Goal: Task Accomplishment & Management: Manage account settings

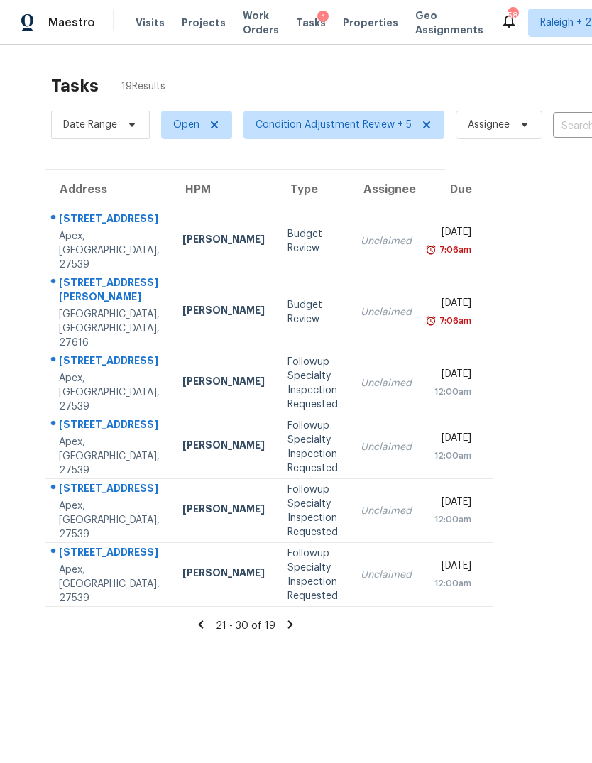
scroll to position [45, 0]
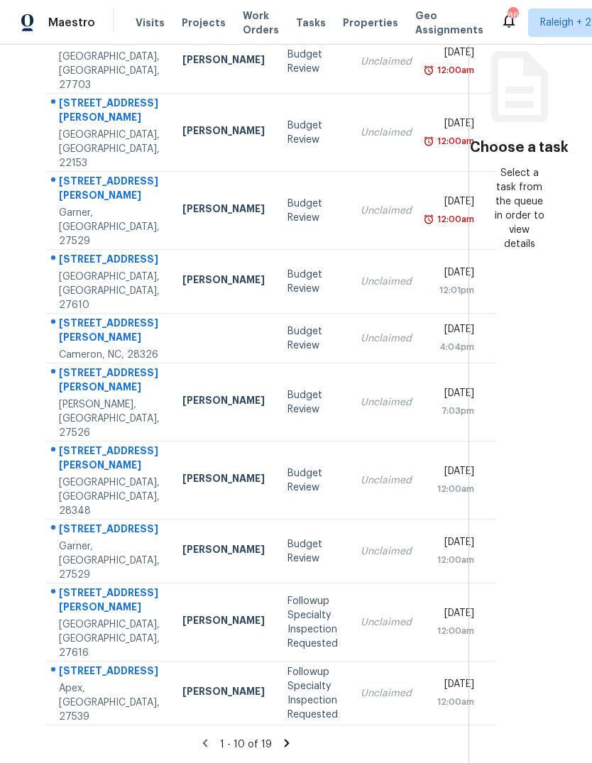
scroll to position [216, 0]
click at [360, 395] on div "Unclaimed" at bounding box center [385, 402] width 51 height 14
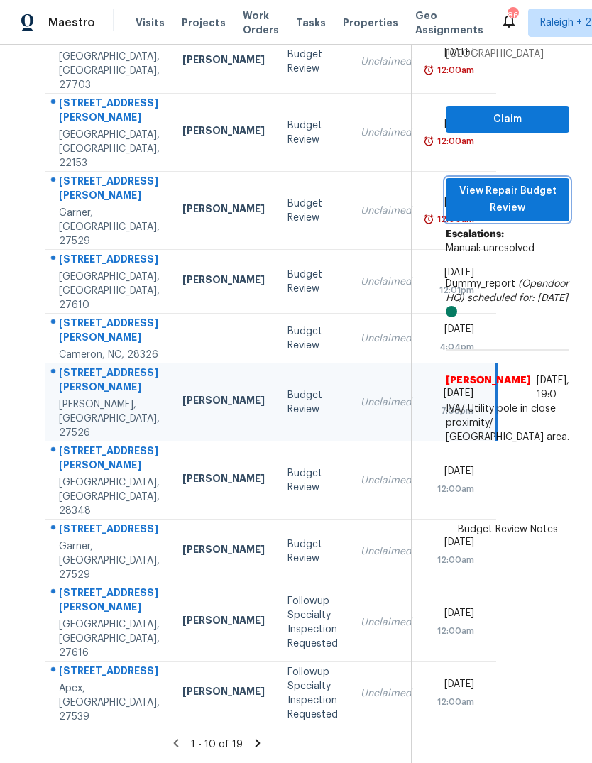
click at [524, 182] on span "View Repair Budget Review" at bounding box center [507, 199] width 101 height 35
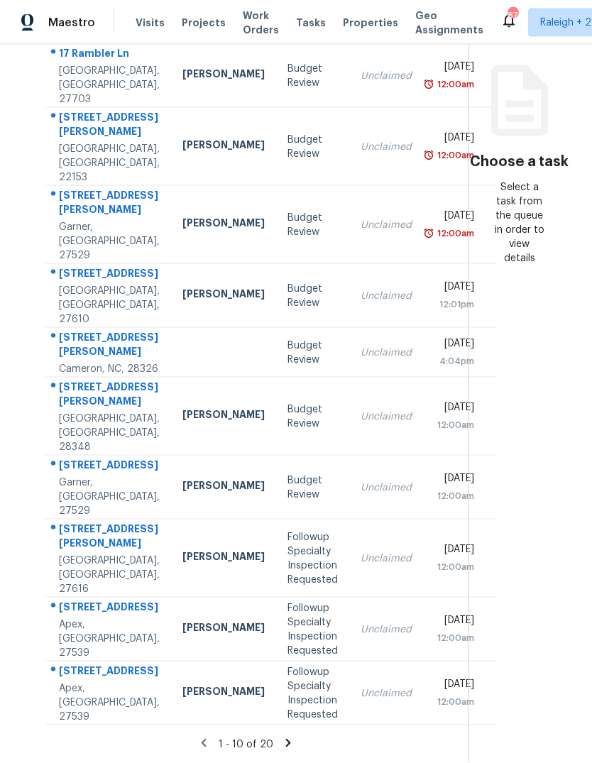
scroll to position [53, 0]
click at [284, 724] on td "Followup Specialty Inspection Requested" at bounding box center [312, 693] width 73 height 64
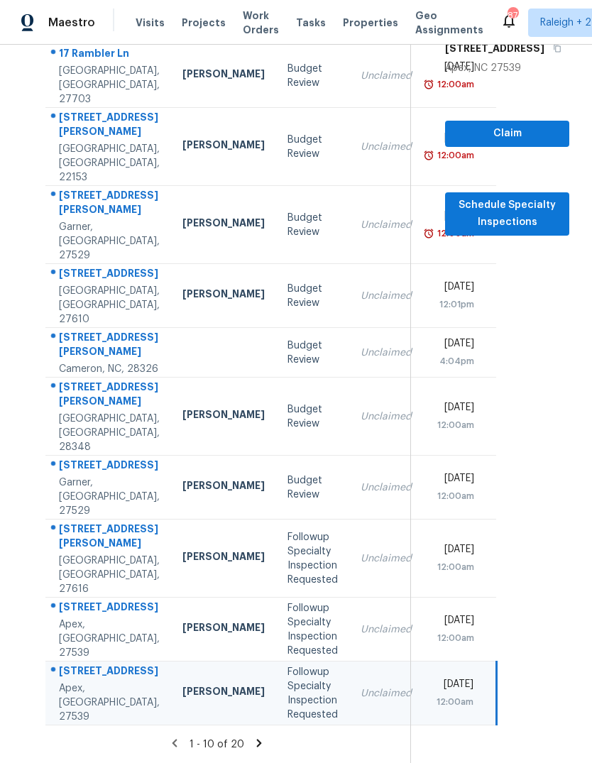
click at [257, 740] on icon at bounding box center [258, 743] width 5 height 8
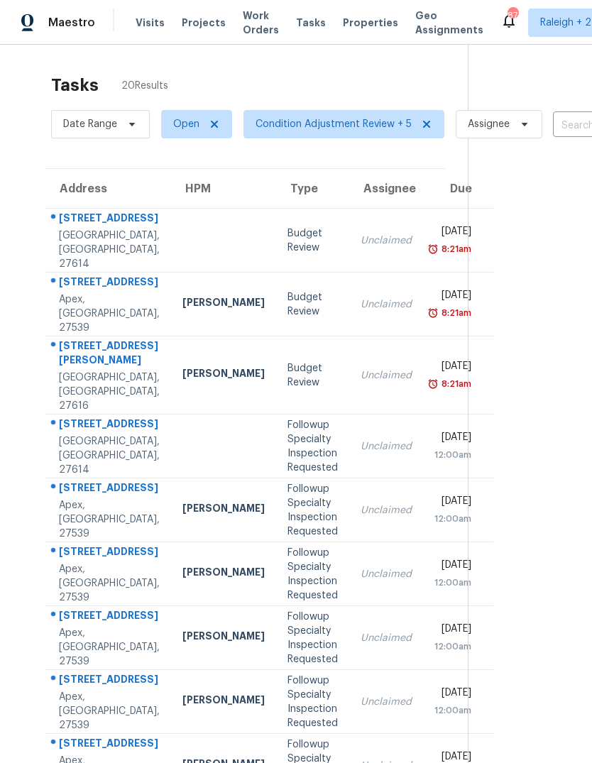
scroll to position [0, 0]
click at [349, 296] on td "Unclaimed" at bounding box center [386, 305] width 74 height 64
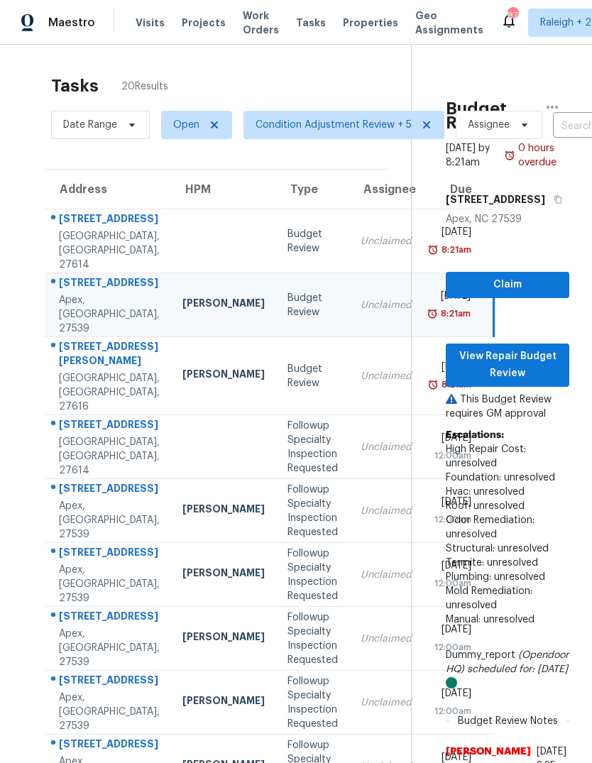
click at [108, 415] on td "6009 Tarleton Ct Raleigh, NC, 27616" at bounding box center [108, 376] width 126 height 78
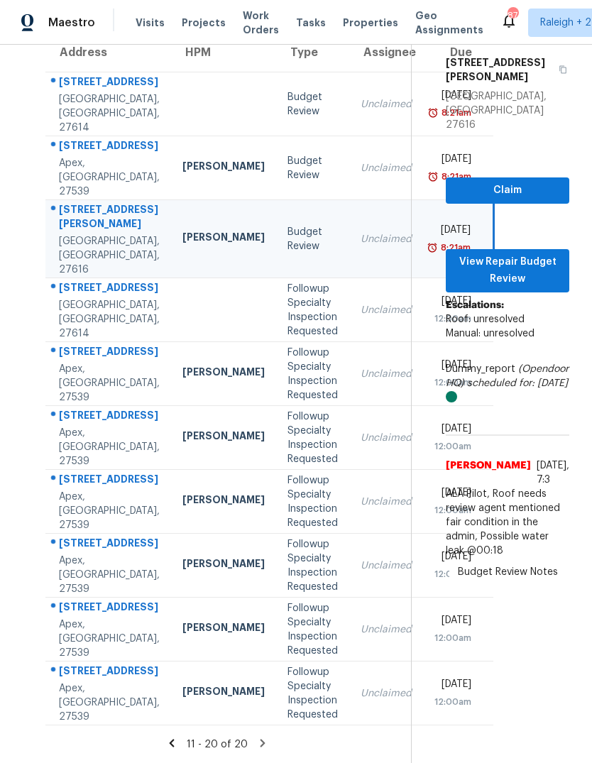
scroll to position [238, 0]
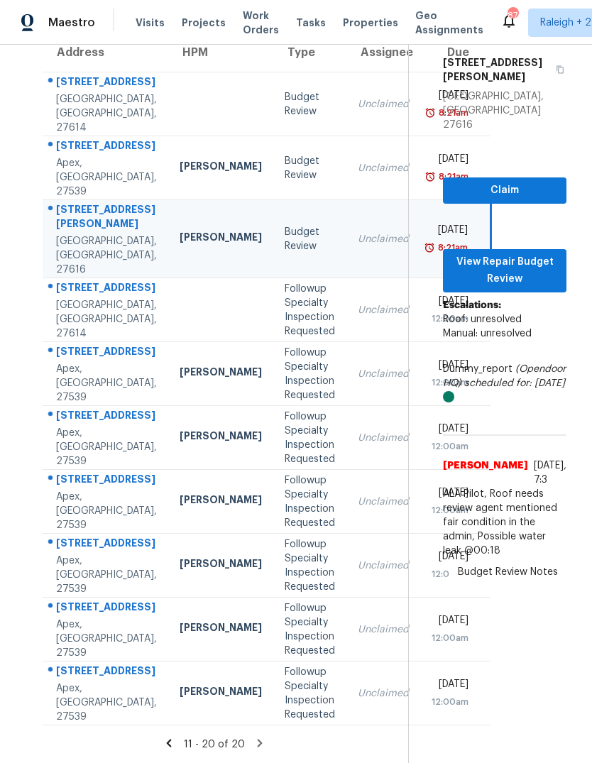
click at [175, 741] on icon at bounding box center [168, 742] width 13 height 13
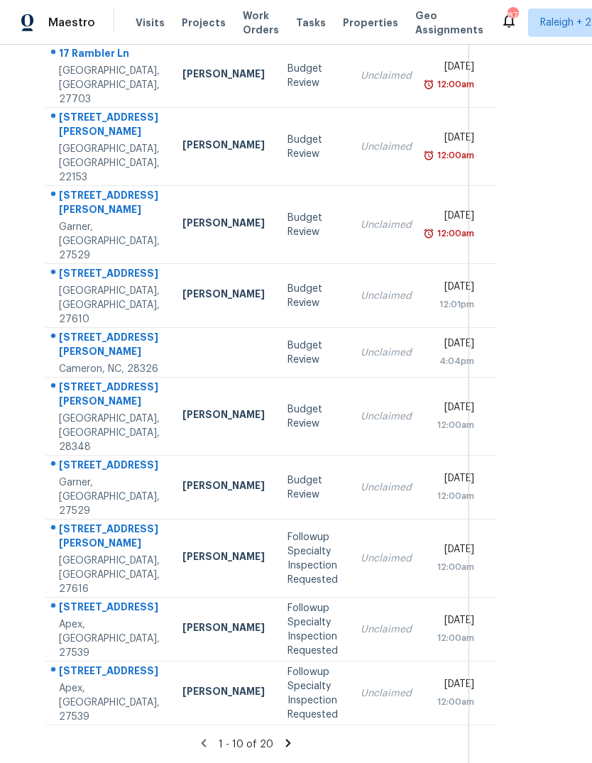
scroll to position [203, 0]
click at [360, 480] on div "Unclaimed" at bounding box center [385, 487] width 51 height 14
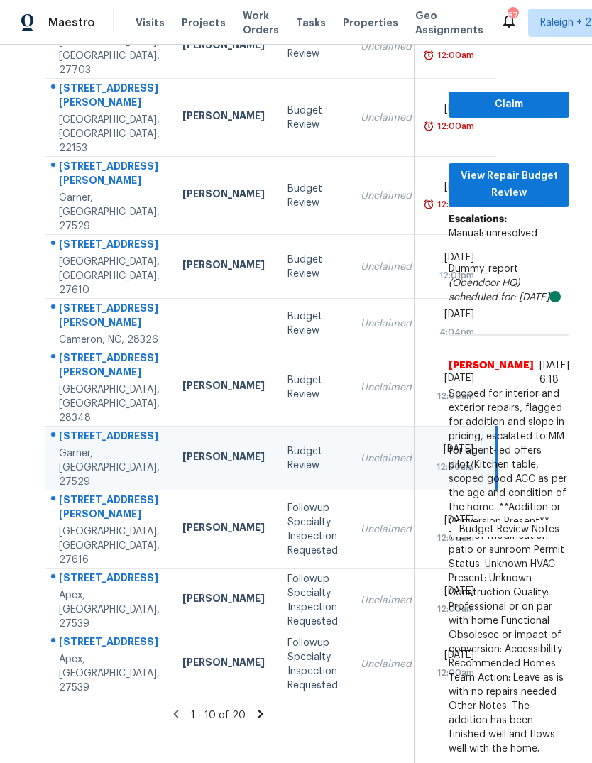
click at [116, 372] on td "2141 Saint Nicholas Dr Hope Mills, NC, 28348" at bounding box center [108, 387] width 126 height 78
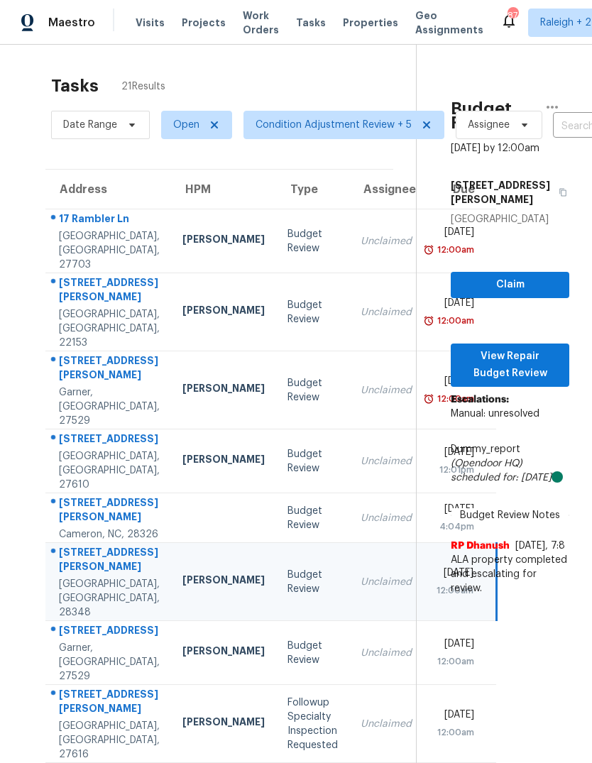
scroll to position [0, 0]
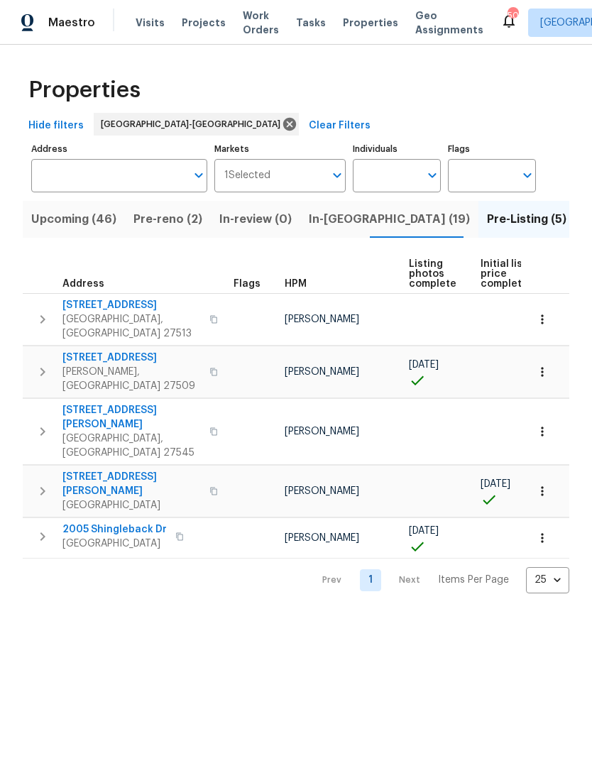
click at [341, 221] on span "In-[GEOGRAPHIC_DATA] (19)" at bounding box center [389, 219] width 161 height 20
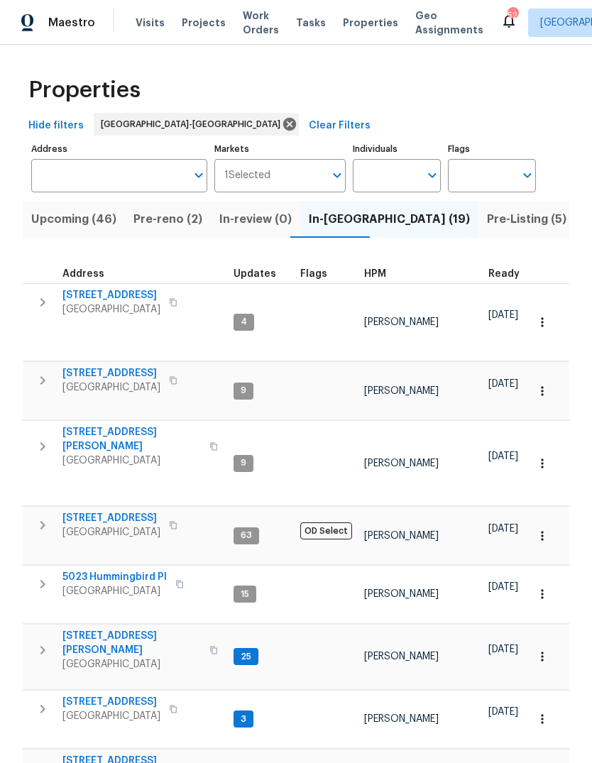
click at [487, 225] on span "Pre-Listing (5)" at bounding box center [526, 219] width 79 height 20
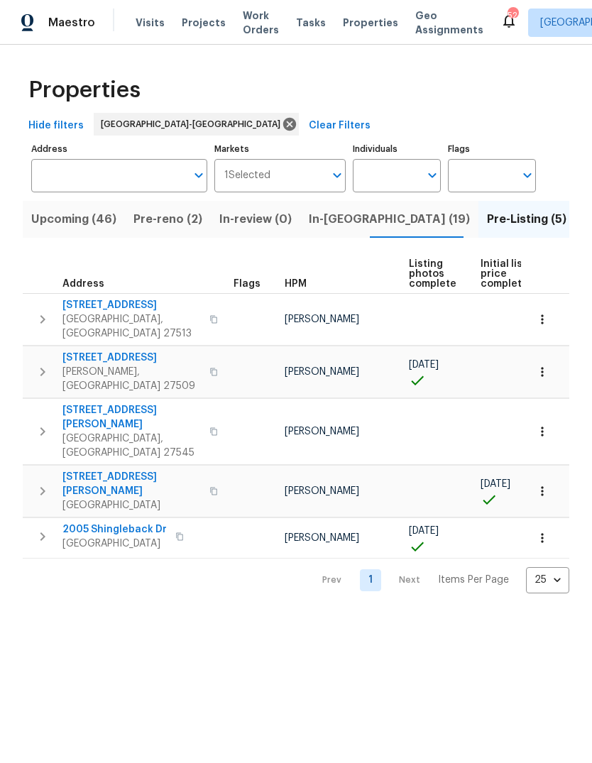
click at [174, 222] on span "Pre-reno (2)" at bounding box center [167, 219] width 69 height 20
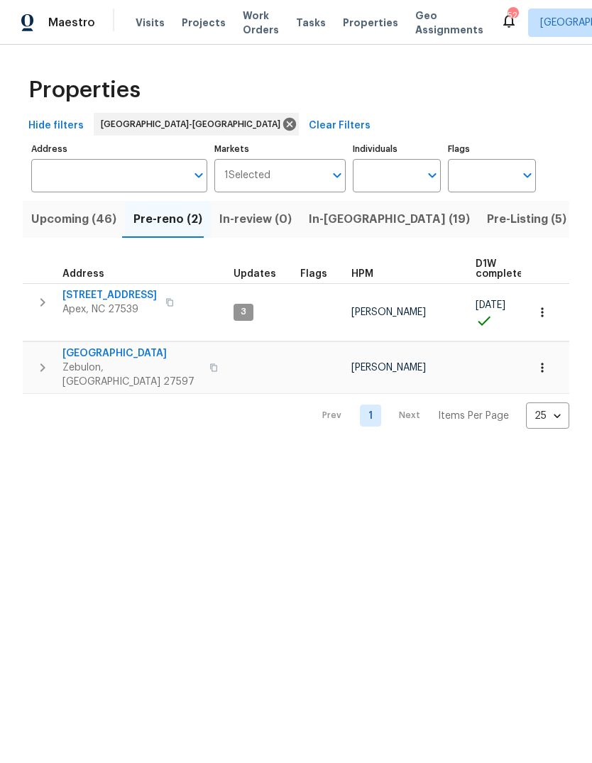
click at [334, 222] on span "In-[GEOGRAPHIC_DATA] (19)" at bounding box center [389, 219] width 161 height 20
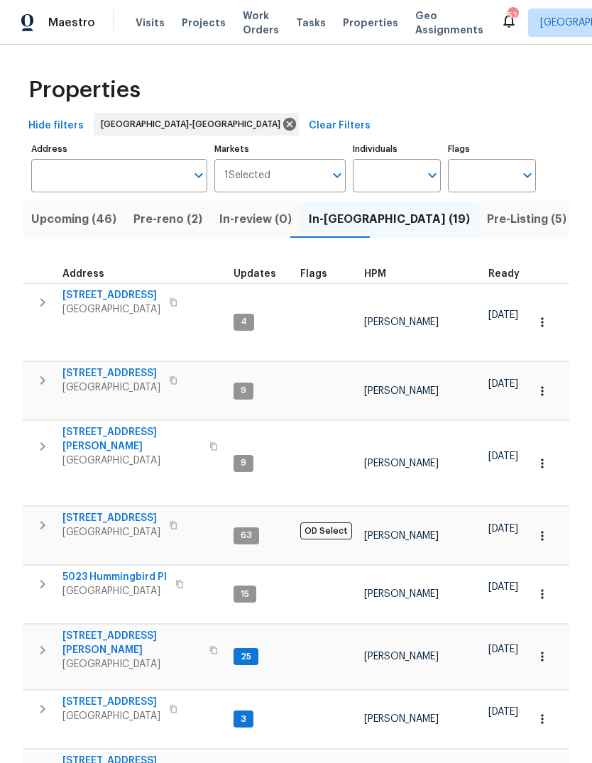
click at [380, 270] on span "HPM" at bounding box center [375, 274] width 22 height 10
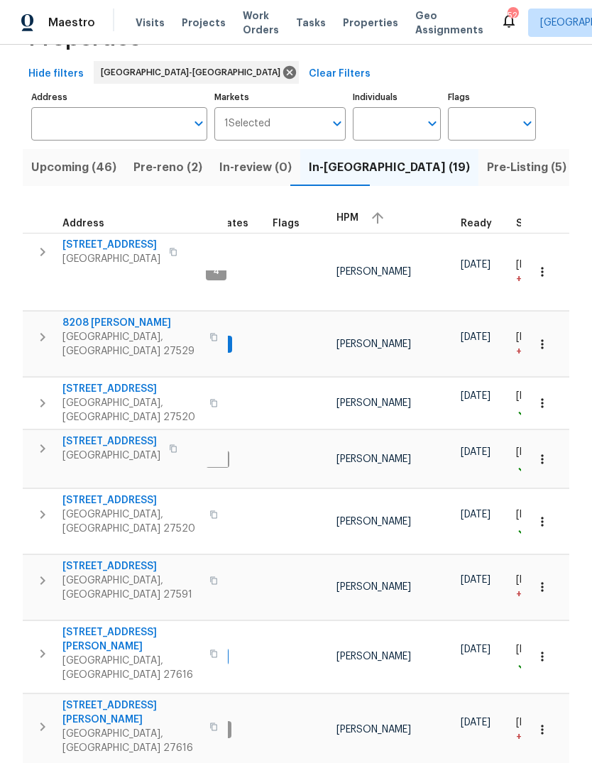
scroll to position [51, 0]
click at [172, 158] on span "Pre-reno (2)" at bounding box center [167, 168] width 69 height 20
